Goal: Task Accomplishment & Management: Use online tool/utility

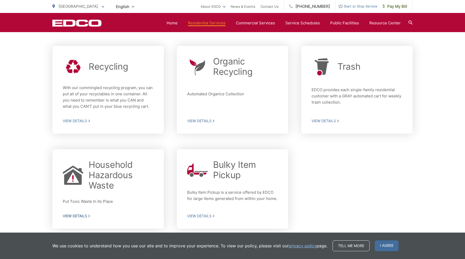
scroll to position [156, 0]
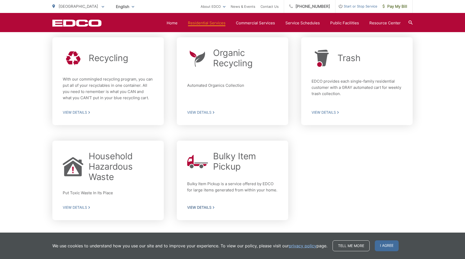
click at [208, 208] on span "View Details" at bounding box center [232, 207] width 91 height 5
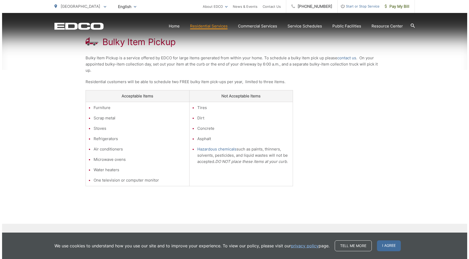
scroll to position [142, 0]
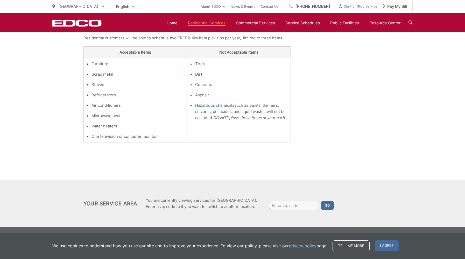
click at [285, 208] on input "Enter zip code" at bounding box center [293, 205] width 49 height 9
type input "92019"
click at [321, 201] on button "Go" at bounding box center [327, 205] width 13 height 9
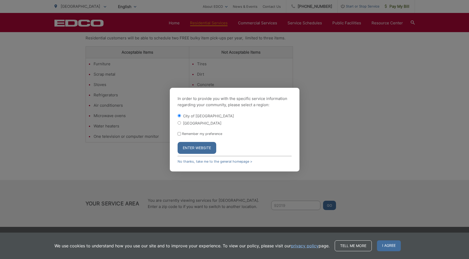
click at [181, 122] on input "[GEOGRAPHIC_DATA]" at bounding box center [179, 122] width 3 height 3
radio input "true"
click at [198, 148] on button "Enter Website" at bounding box center [197, 148] width 39 height 12
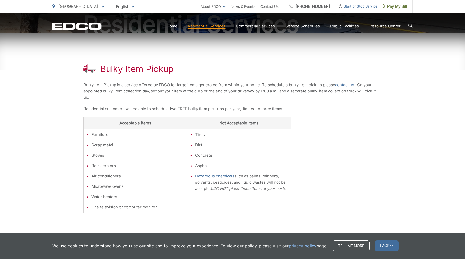
scroll to position [78, 0]
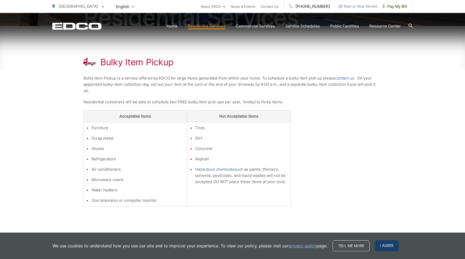
click at [385, 246] on span "I agree" at bounding box center [387, 246] width 24 height 11
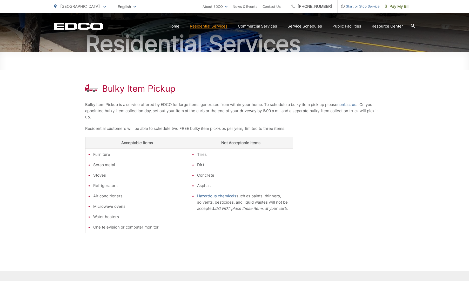
scroll to position [52, 0]
